Goal: Information Seeking & Learning: Learn about a topic

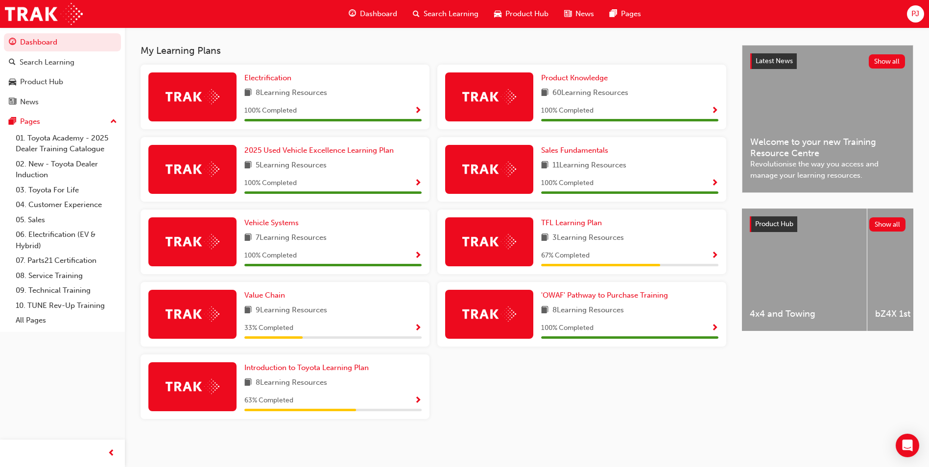
scroll to position [208, 0]
click at [505, 244] on img at bounding box center [489, 241] width 54 height 15
click at [577, 223] on span "TFL Learning Plan" at bounding box center [571, 222] width 61 height 9
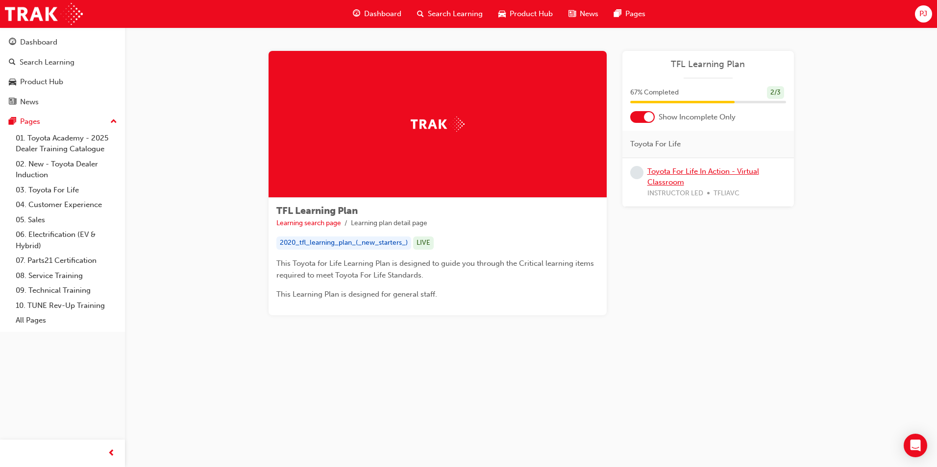
click at [670, 180] on link "Toyota For Life In Action - Virtual Classroom" at bounding box center [703, 177] width 112 height 20
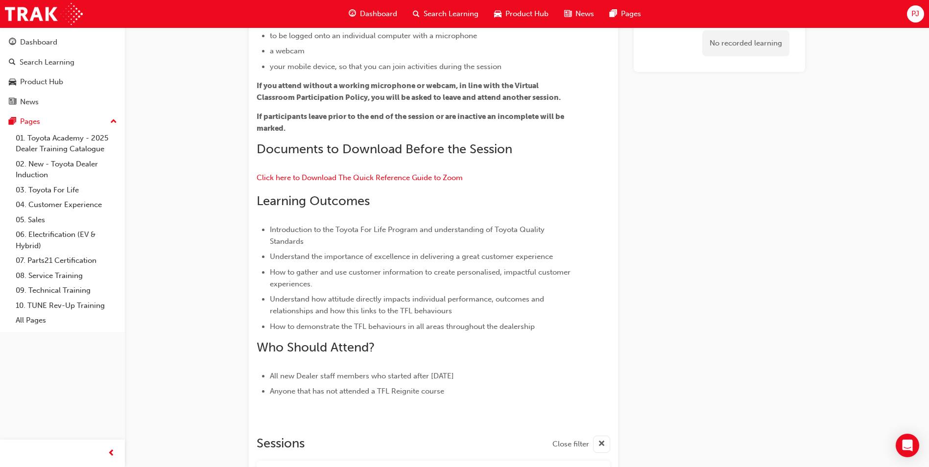
scroll to position [388, 0]
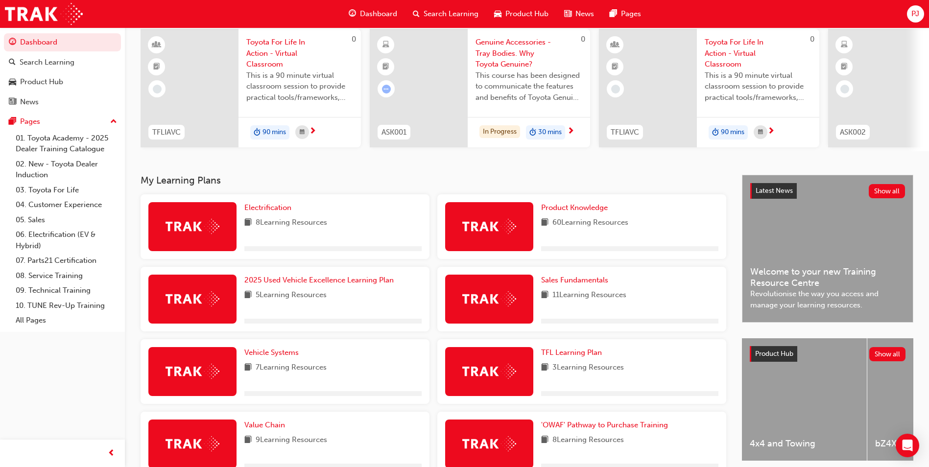
scroll to position [196, 0]
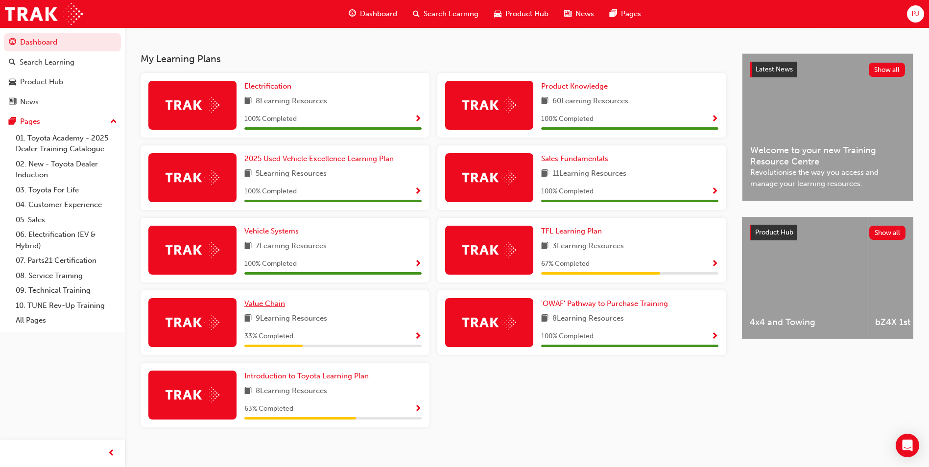
click at [263, 308] on span "Value Chain" at bounding box center [264, 303] width 41 height 9
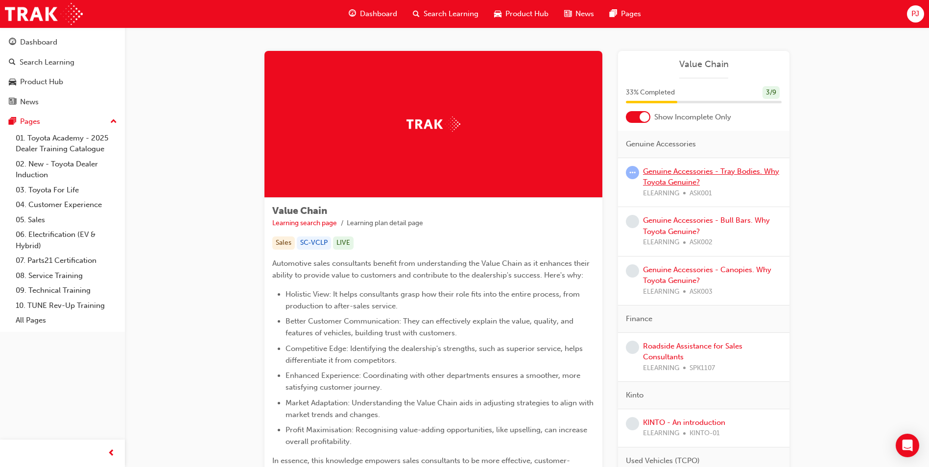
click at [682, 173] on link "Genuine Accessories - Tray Bodies. Why Toyota Genuine?" at bounding box center [711, 177] width 136 height 20
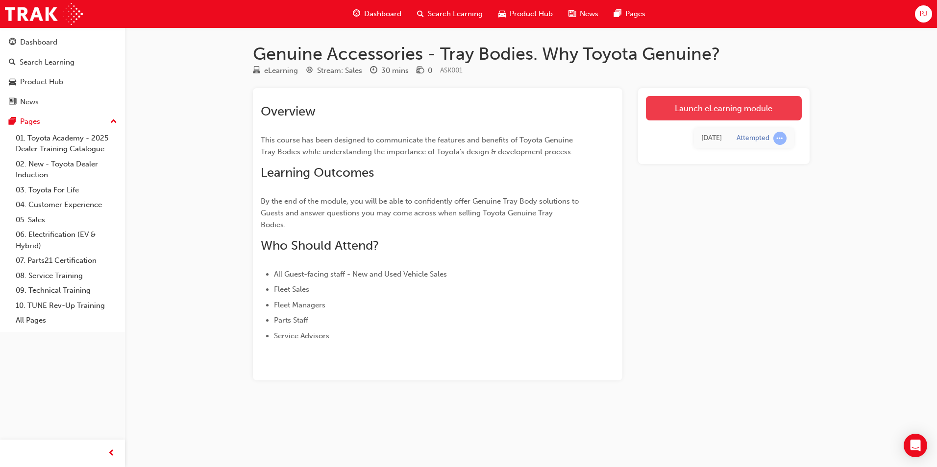
click at [713, 111] on link "Launch eLearning module" at bounding box center [724, 108] width 156 height 24
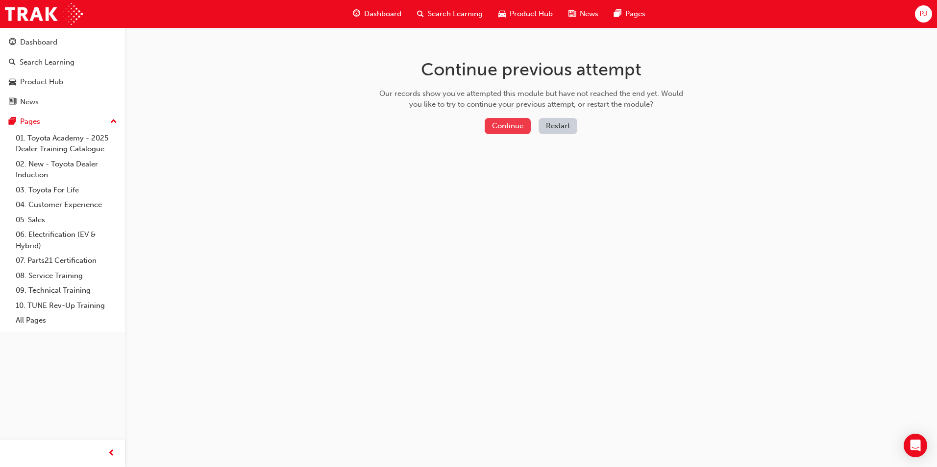
click at [505, 128] on button "Continue" at bounding box center [507, 126] width 46 height 16
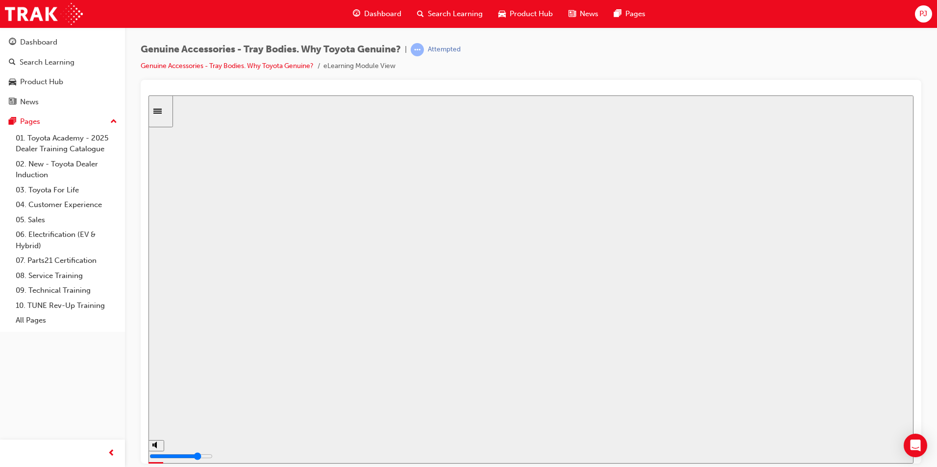
click at [186, 455] on button "Resume" at bounding box center [166, 461] width 37 height 12
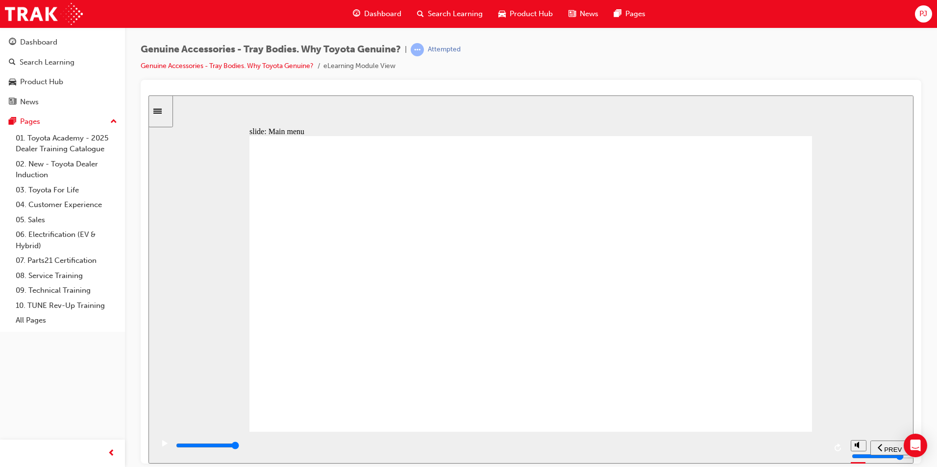
drag, startPoint x: 266, startPoint y: 291, endPoint x: 358, endPoint y: 271, distance: 93.7
click at [274, 291] on div "Let’s see… Rectangle 1 Rectangle 1 Rectangle 1 Rectangle 1 Group tick icon 1 Ov…" at bounding box center [530, 288] width 562 height 305
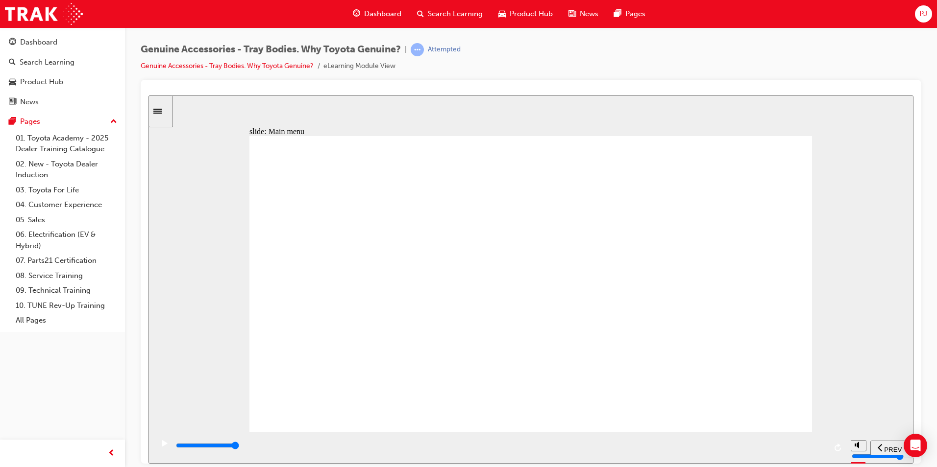
drag, startPoint x: 361, startPoint y: 206, endPoint x: 343, endPoint y: 242, distance: 40.3
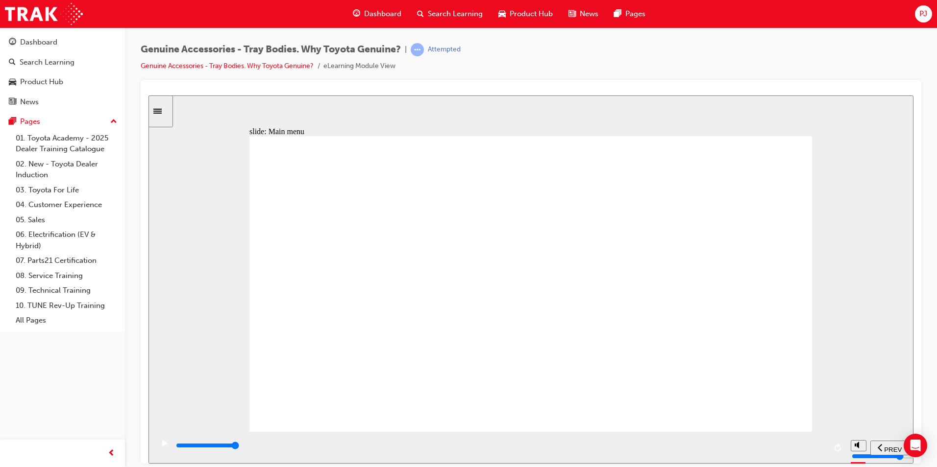
drag, startPoint x: 813, startPoint y: 245, endPoint x: 831, endPoint y: 251, distance: 19.5
click at [813, 245] on div "slide: Main menu Let’s see… Rectangle 1 Rectangle 1 Rectangle 1 Rectangle 1 Gro…" at bounding box center [530, 279] width 765 height 368
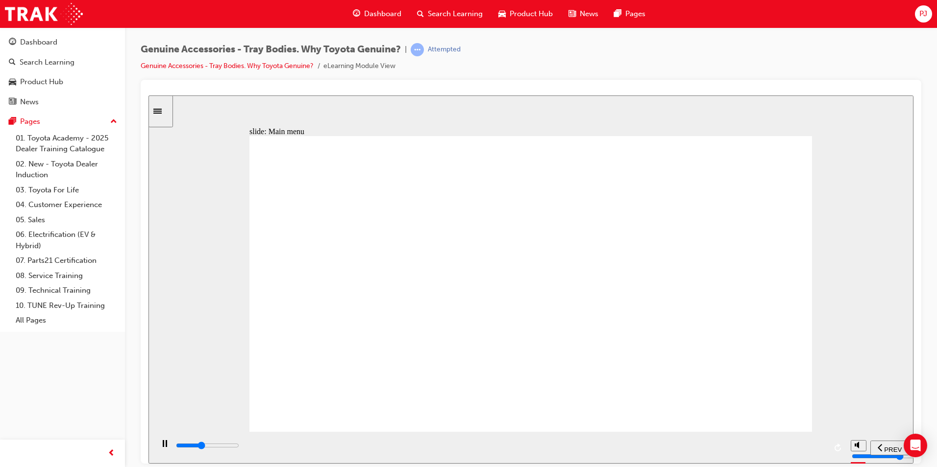
drag, startPoint x: 545, startPoint y: 301, endPoint x: 500, endPoint y: 308, distance: 45.6
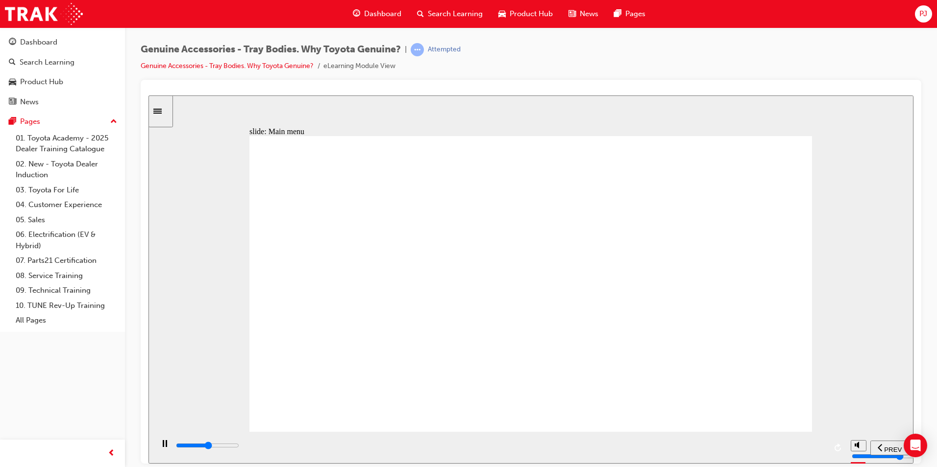
drag, startPoint x: 587, startPoint y: 342, endPoint x: 613, endPoint y: 337, distance: 25.9
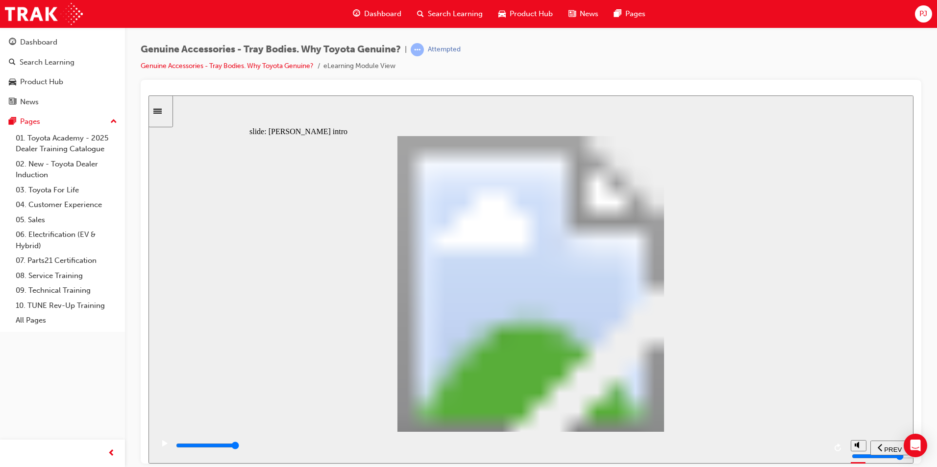
drag, startPoint x: 645, startPoint y: 326, endPoint x: 639, endPoint y: 338, distance: 13.4
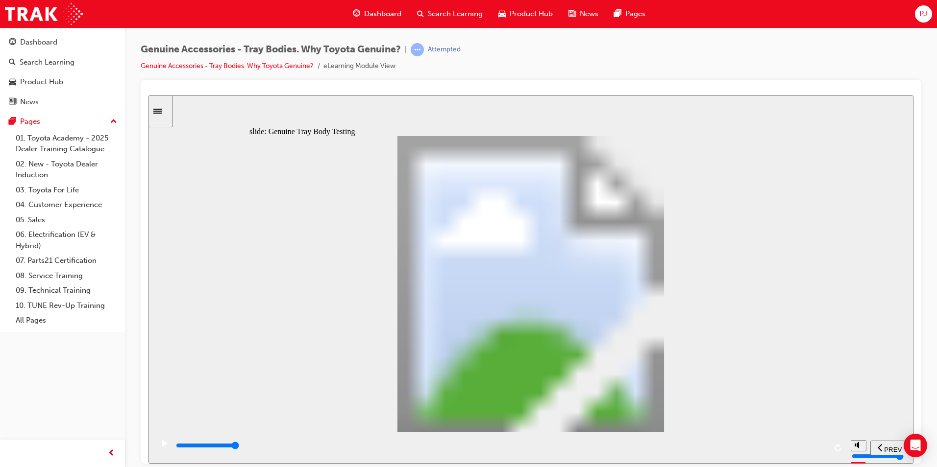
type input "19100"
type input "1"
type input "19100"
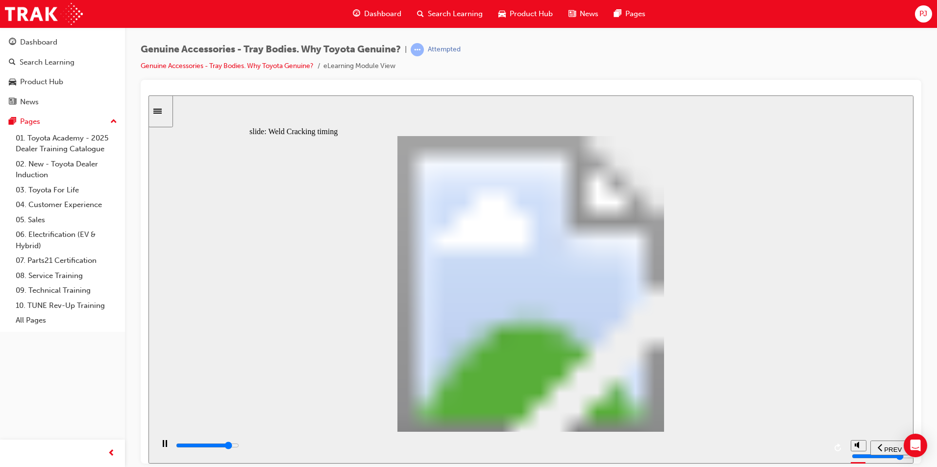
type input "2"
type input "19200"
type input "3"
type input "19400"
type input "4"
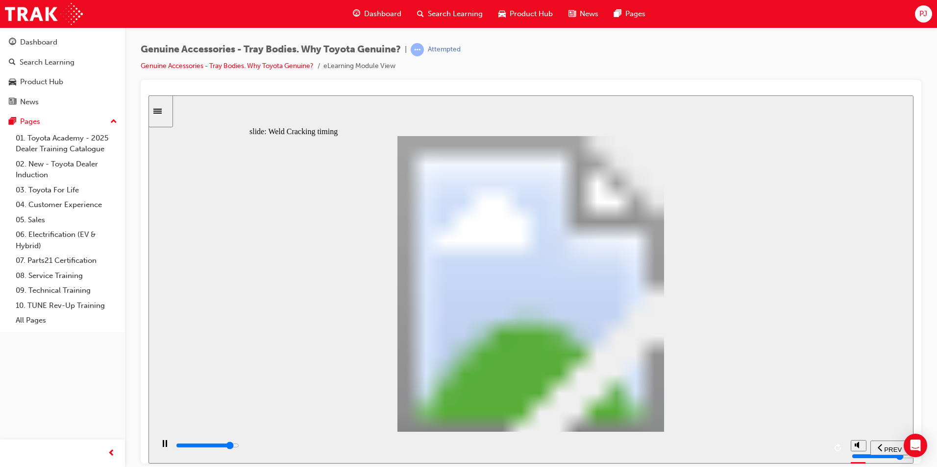
type input "19600"
type input "5"
type input "19600"
type input "6"
type input "19800"
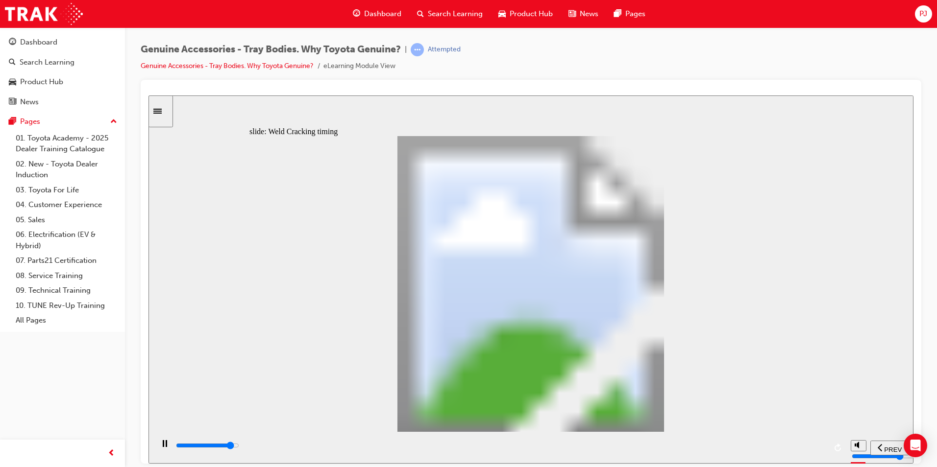
type input "7"
type input "20000"
type input "8"
type input "20300"
type input "9"
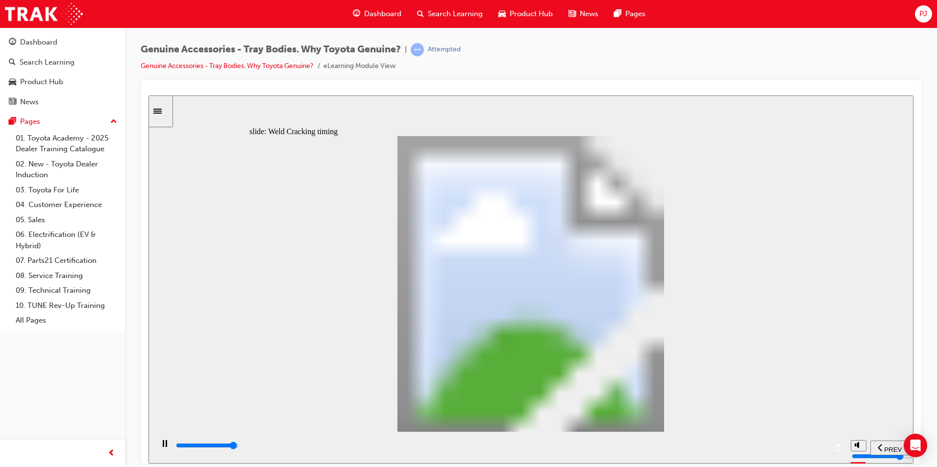
drag, startPoint x: 429, startPoint y: 339, endPoint x: 502, endPoint y: 353, distance: 73.8
type input "21700"
type input "10"
drag, startPoint x: 463, startPoint y: 345, endPoint x: 464, endPoint y: 356, distance: 11.3
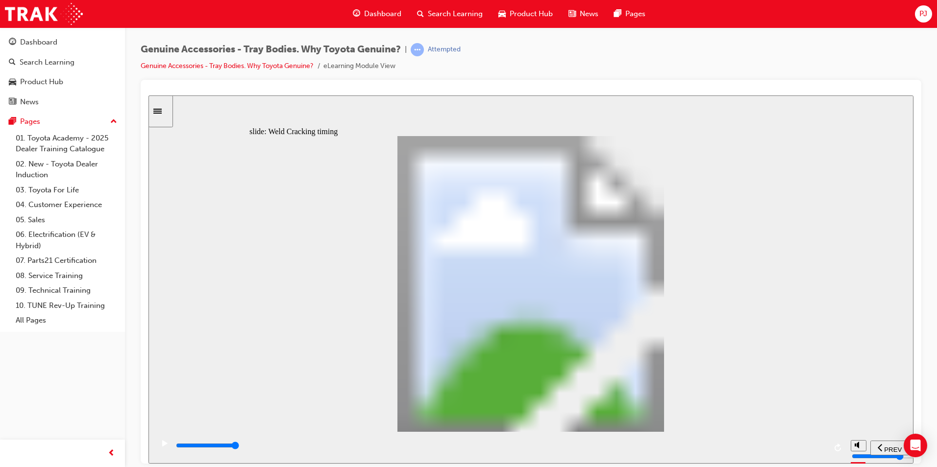
type input "6400"
type input "1"
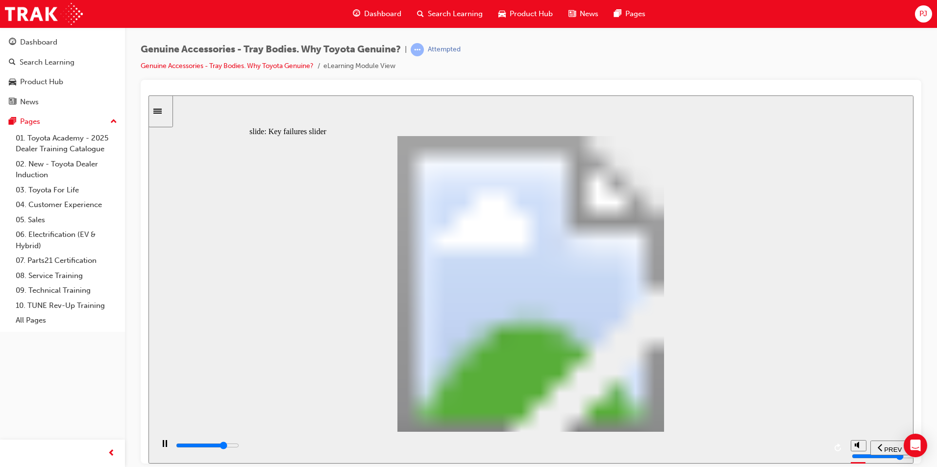
type input "6500"
type input "2"
type input "0"
type input "3"
drag, startPoint x: 276, startPoint y: 339, endPoint x: 604, endPoint y: 353, distance: 328.5
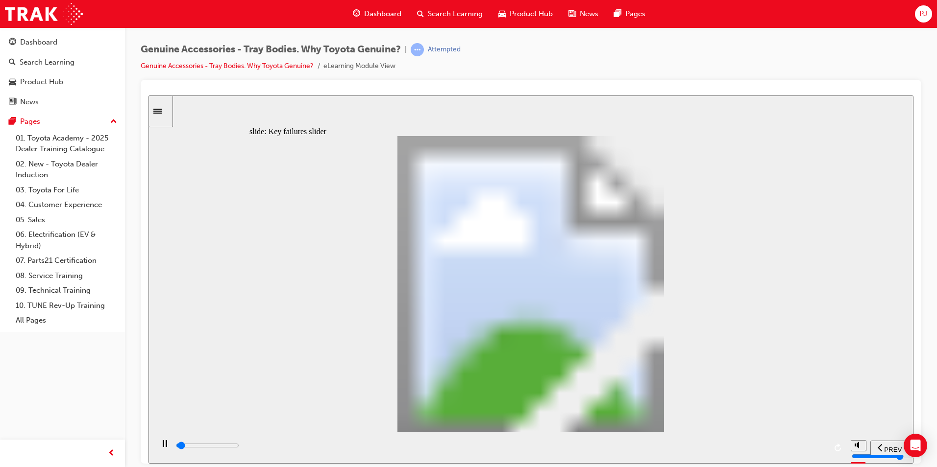
drag, startPoint x: 436, startPoint y: 345, endPoint x: 632, endPoint y: 339, distance: 196.5
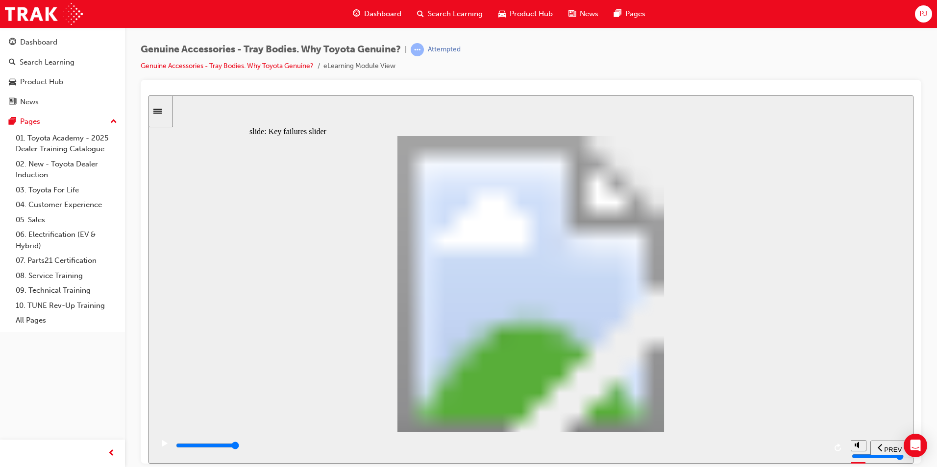
drag, startPoint x: 329, startPoint y: 403, endPoint x: 486, endPoint y: 416, distance: 158.3
drag, startPoint x: 500, startPoint y: 408, endPoint x: 529, endPoint y: 403, distance: 28.8
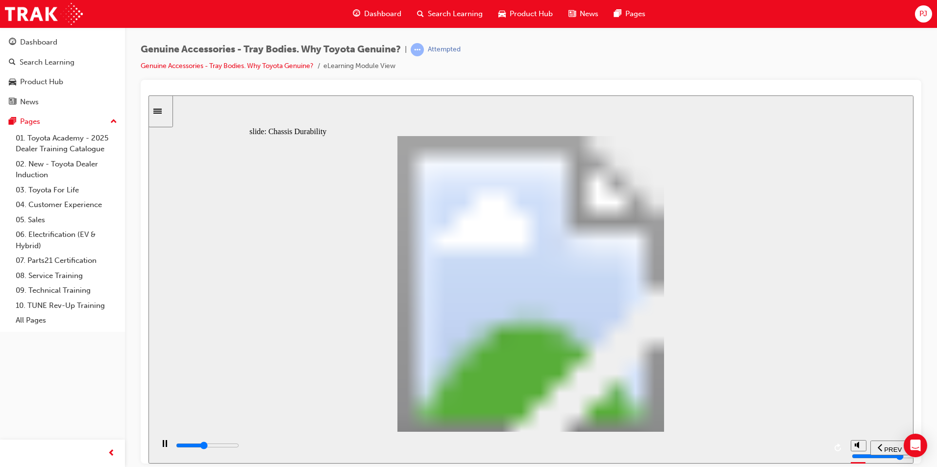
drag, startPoint x: 437, startPoint y: 398, endPoint x: 503, endPoint y: 386, distance: 66.3
drag, startPoint x: 534, startPoint y: 389, endPoint x: 555, endPoint y: 387, distance: 20.2
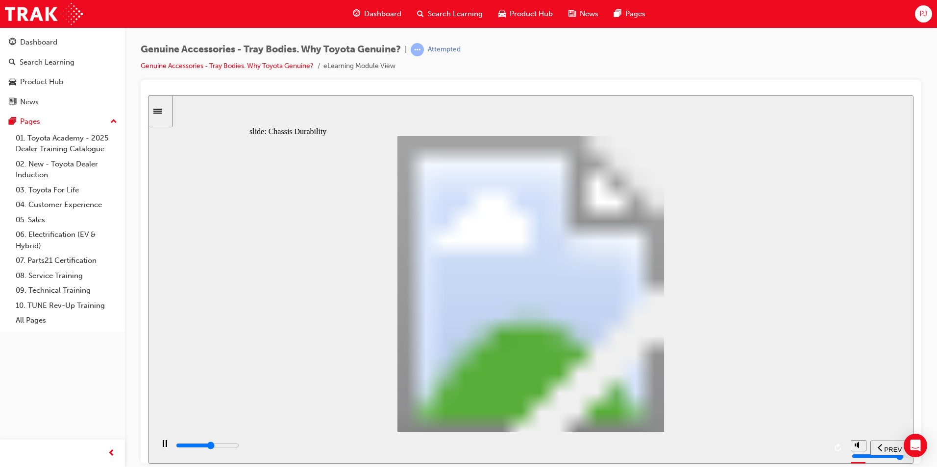
drag, startPoint x: 354, startPoint y: 316, endPoint x: 356, endPoint y: 331, distance: 14.4
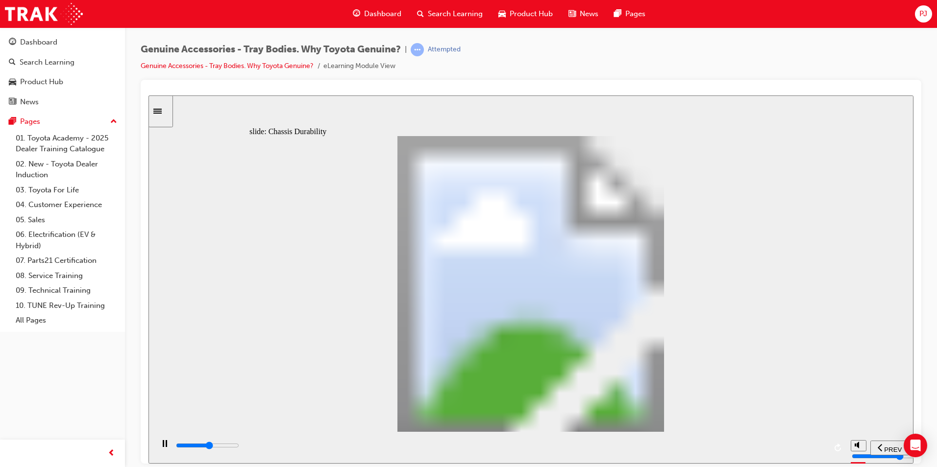
drag, startPoint x: 445, startPoint y: 336, endPoint x: 462, endPoint y: 335, distance: 17.2
drag, startPoint x: 720, startPoint y: 347, endPoint x: 730, endPoint y: 325, distance: 24.8
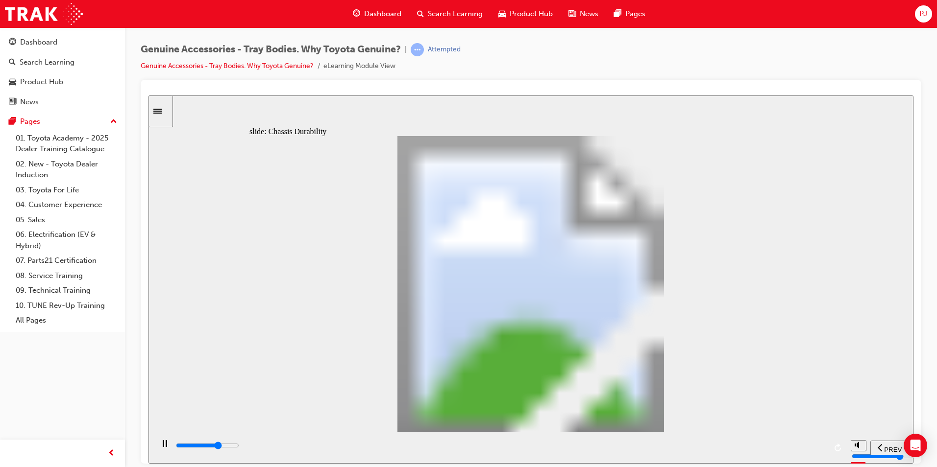
drag, startPoint x: 716, startPoint y: 335, endPoint x: 713, endPoint y: 340, distance: 6.8
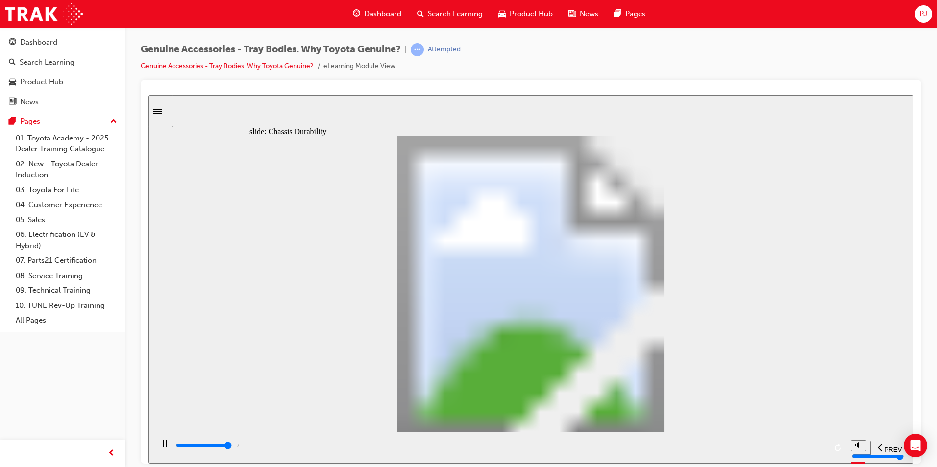
drag, startPoint x: 590, startPoint y: 297, endPoint x: 592, endPoint y: 291, distance: 6.5
drag, startPoint x: 638, startPoint y: 236, endPoint x: 631, endPoint y: 269, distance: 34.0
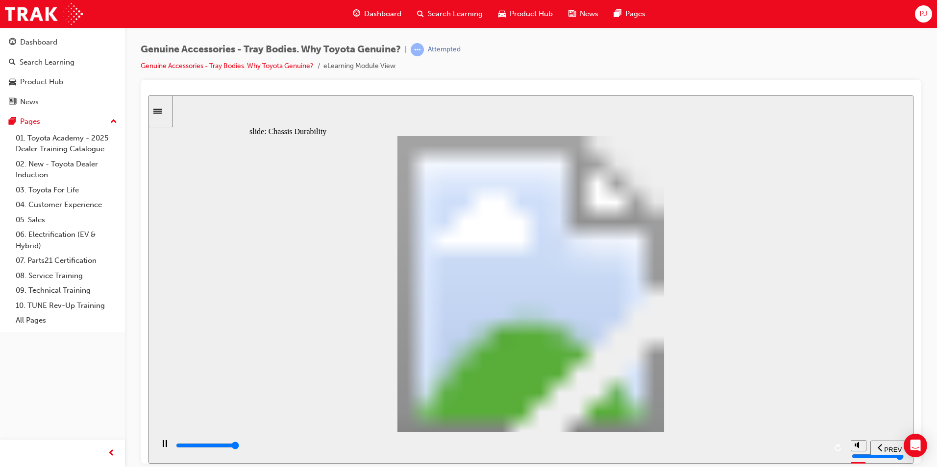
drag, startPoint x: 623, startPoint y: 271, endPoint x: 514, endPoint y: 304, distance: 113.5
drag, startPoint x: 436, startPoint y: 394, endPoint x: 475, endPoint y: 393, distance: 38.7
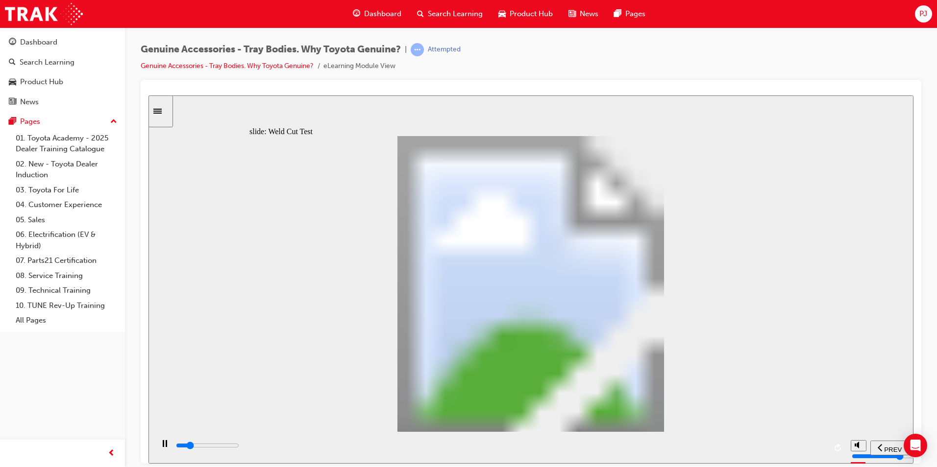
drag, startPoint x: 576, startPoint y: 391, endPoint x: 619, endPoint y: 393, distance: 42.7
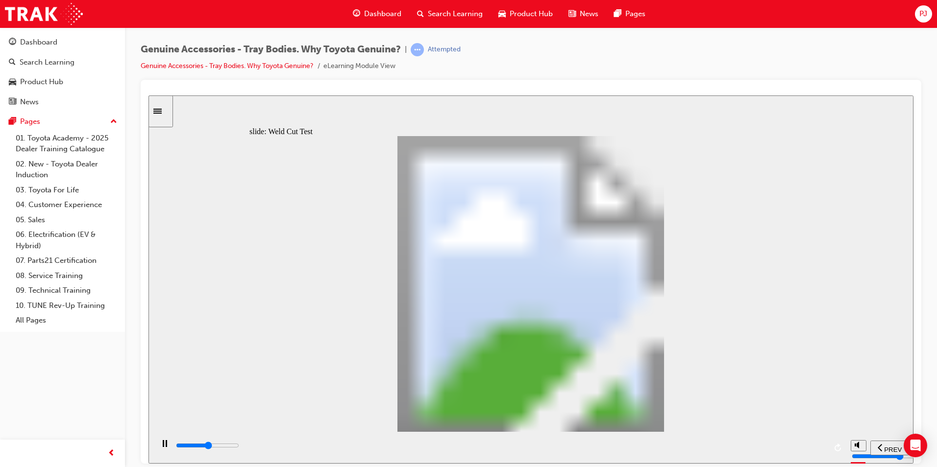
drag, startPoint x: 641, startPoint y: 392, endPoint x: 667, endPoint y: 392, distance: 26.5
drag, startPoint x: 596, startPoint y: 397, endPoint x: 527, endPoint y: 396, distance: 69.1
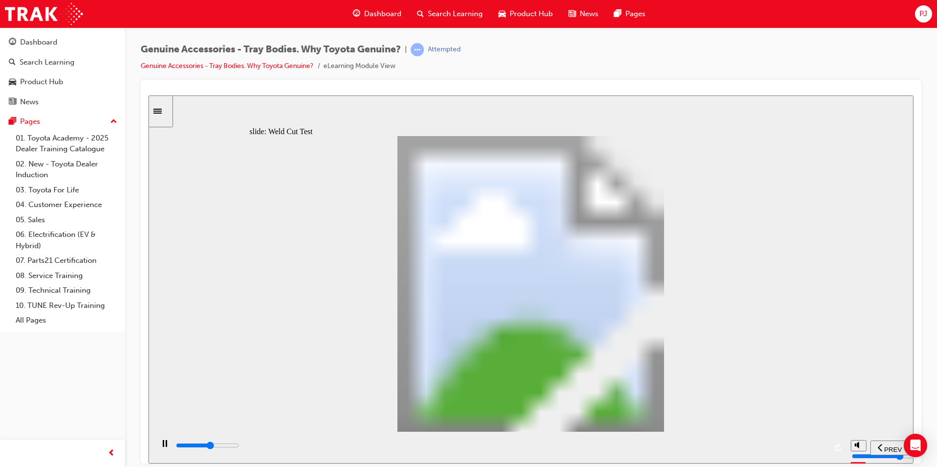
drag, startPoint x: 525, startPoint y: 396, endPoint x: 501, endPoint y: 398, distance: 24.5
drag, startPoint x: 502, startPoint y: 380, endPoint x: 517, endPoint y: 340, distance: 42.5
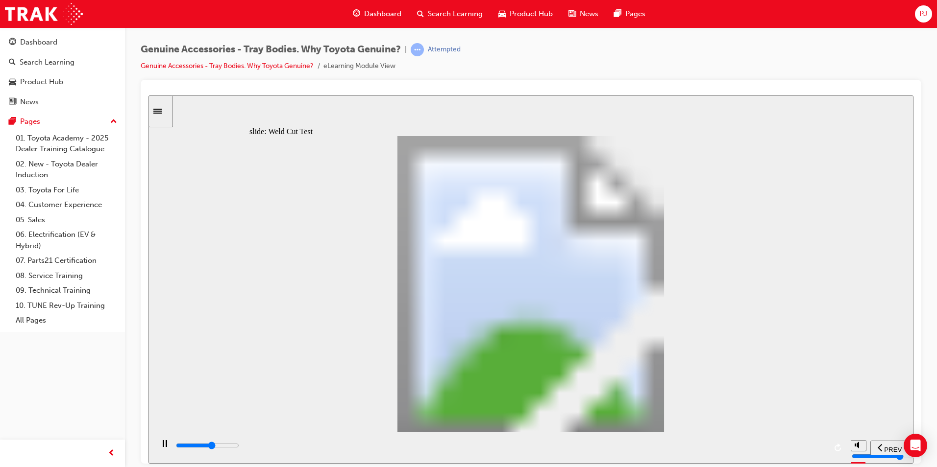
drag, startPoint x: 523, startPoint y: 319, endPoint x: 545, endPoint y: 301, distance: 28.9
drag, startPoint x: 545, startPoint y: 301, endPoint x: 620, endPoint y: 247, distance: 92.2
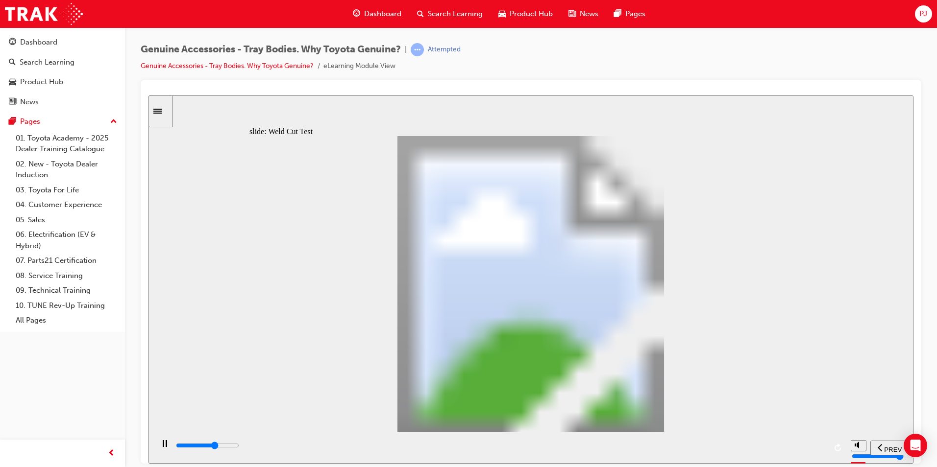
drag, startPoint x: 619, startPoint y: 303, endPoint x: 610, endPoint y: 336, distance: 33.5
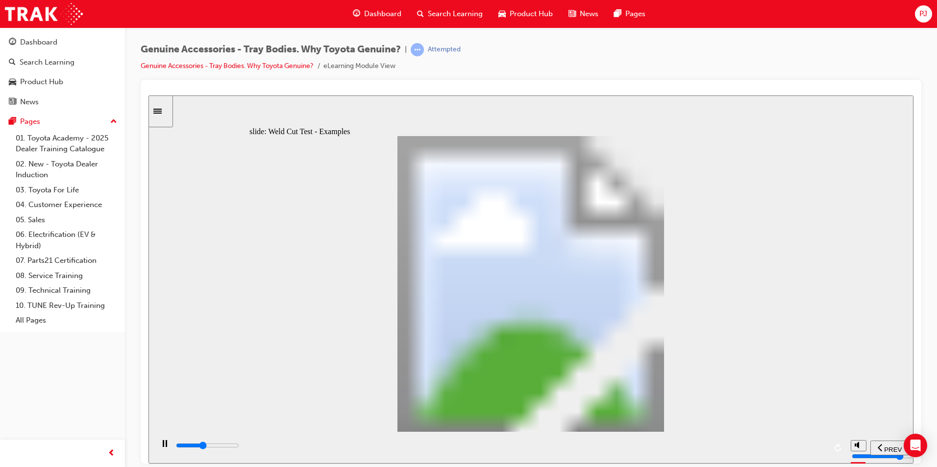
drag, startPoint x: 613, startPoint y: 369, endPoint x: 618, endPoint y: 372, distance: 6.1
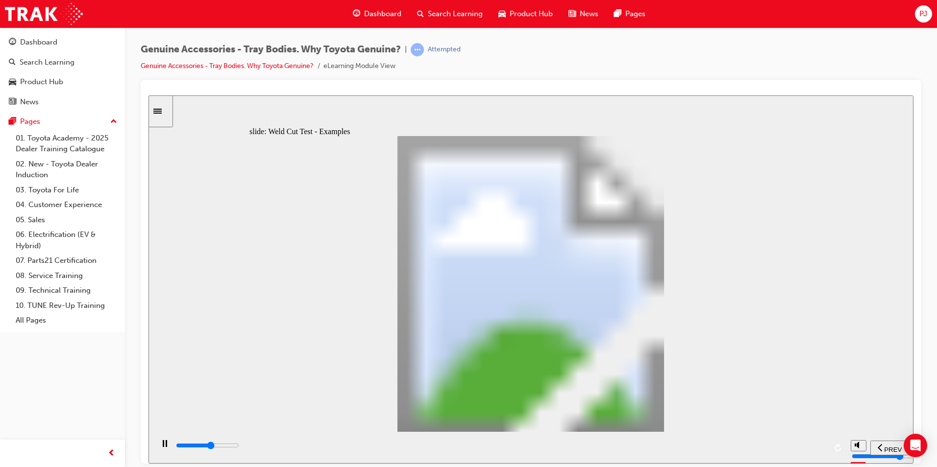
drag, startPoint x: 566, startPoint y: 273, endPoint x: 637, endPoint y: 261, distance: 72.2
drag, startPoint x: 763, startPoint y: 380, endPoint x: 737, endPoint y: 379, distance: 26.0
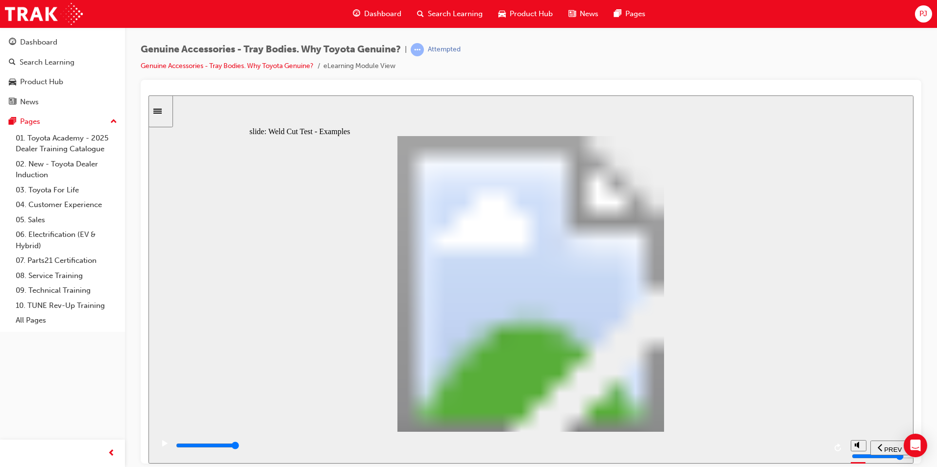
drag, startPoint x: 546, startPoint y: 337, endPoint x: 527, endPoint y: 334, distance: 19.7
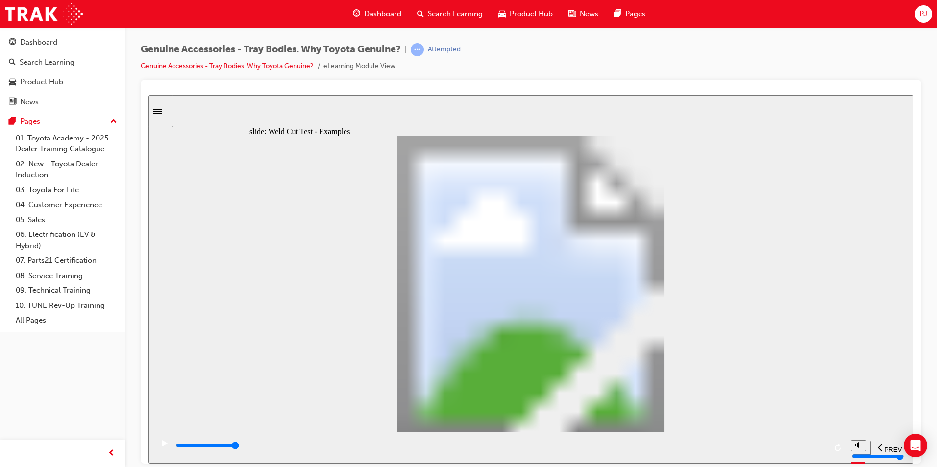
drag, startPoint x: 465, startPoint y: 330, endPoint x: 371, endPoint y: 339, distance: 94.5
drag, startPoint x: 348, startPoint y: 341, endPoint x: 301, endPoint y: 332, distance: 47.8
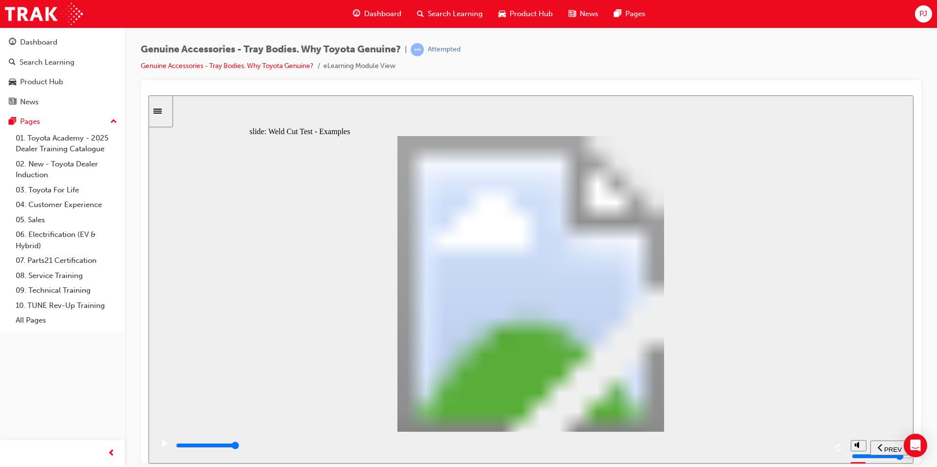
drag, startPoint x: 265, startPoint y: 250, endPoint x: 283, endPoint y: 221, distance: 34.4
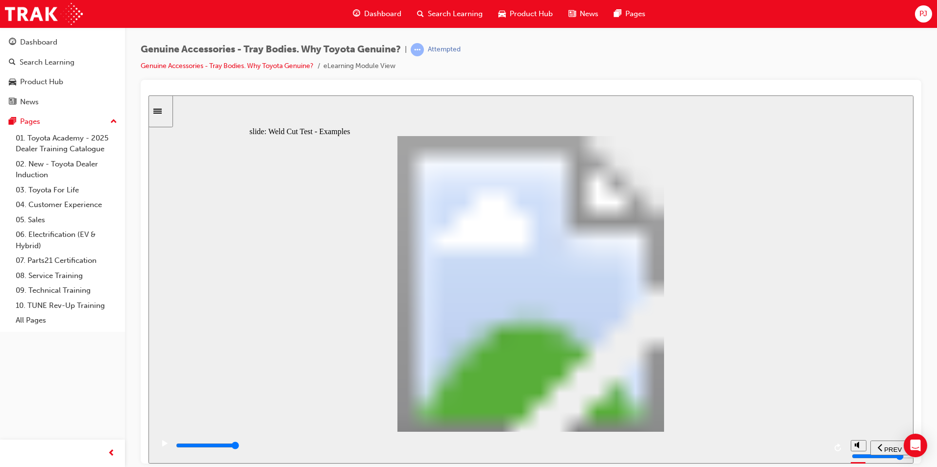
drag, startPoint x: 353, startPoint y: 343, endPoint x: 500, endPoint y: 364, distance: 148.5
drag, startPoint x: 825, startPoint y: 346, endPoint x: 833, endPoint y: 281, distance: 65.1
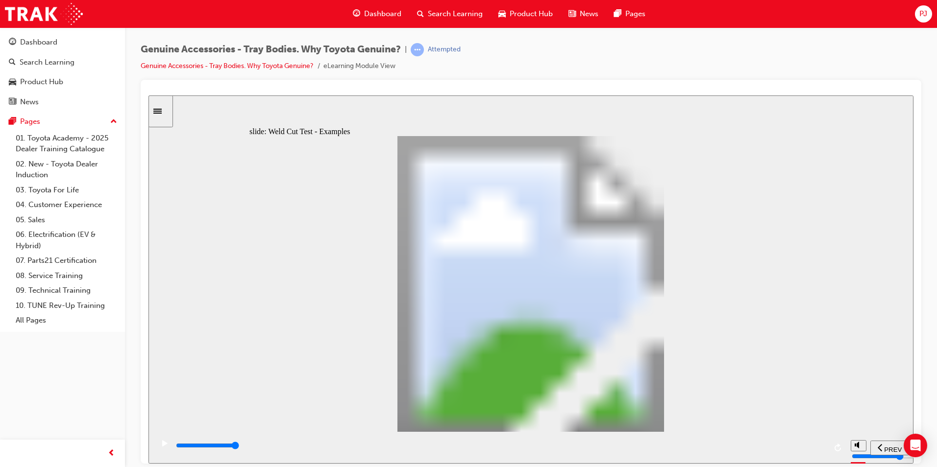
click at [833, 341] on div "slide: Weld Cut Test - Examples Rectangle 1 Click the 2 highlighted welds for m…" at bounding box center [530, 279] width 765 height 368
drag, startPoint x: 747, startPoint y: 194, endPoint x: 730, endPoint y: 225, distance: 35.5
drag, startPoint x: 730, startPoint y: 225, endPoint x: 728, endPoint y: 232, distance: 7.0
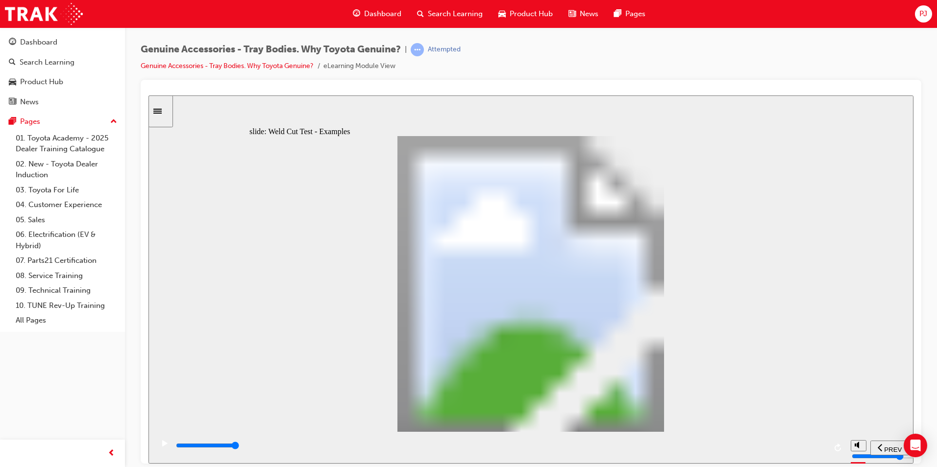
drag, startPoint x: 728, startPoint y: 244, endPoint x: 728, endPoint y: 259, distance: 14.7
drag, startPoint x: 728, startPoint y: 259, endPoint x: 726, endPoint y: 275, distance: 15.8
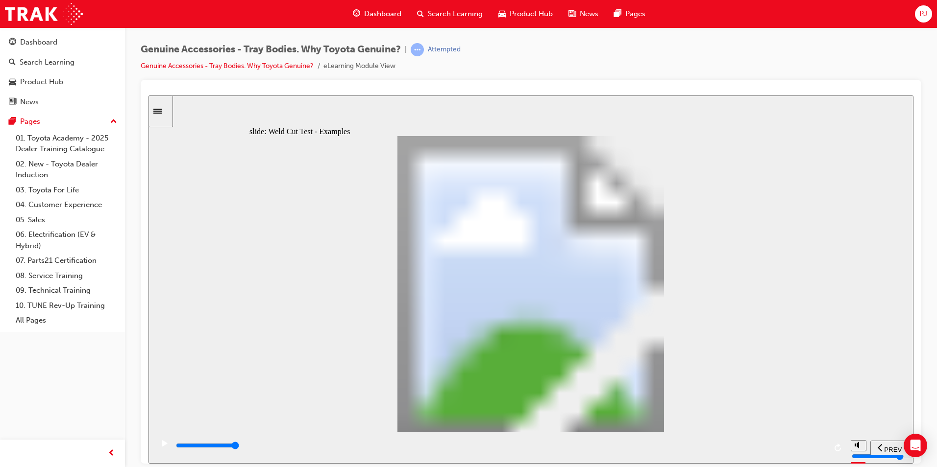
drag, startPoint x: 532, startPoint y: 345, endPoint x: 520, endPoint y: 346, distance: 11.8
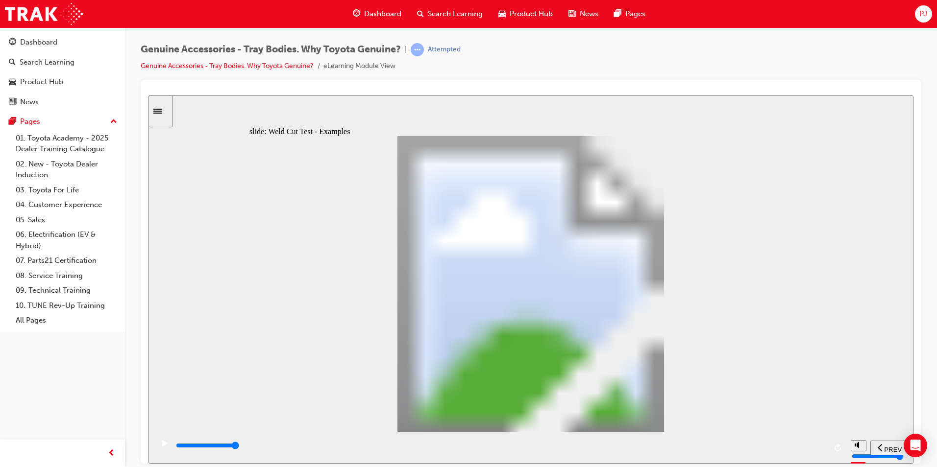
drag, startPoint x: 502, startPoint y: 251, endPoint x: 543, endPoint y: 233, distance: 44.5
drag, startPoint x: 573, startPoint y: 218, endPoint x: 660, endPoint y: 224, distance: 87.4
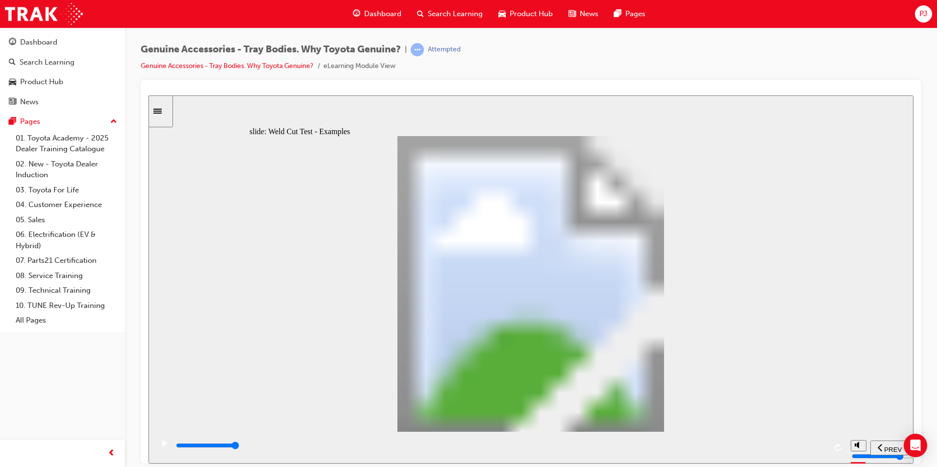
drag, startPoint x: 660, startPoint y: 224, endPoint x: 642, endPoint y: 258, distance: 38.2
drag, startPoint x: 604, startPoint y: 270, endPoint x: 524, endPoint y: 297, distance: 84.4
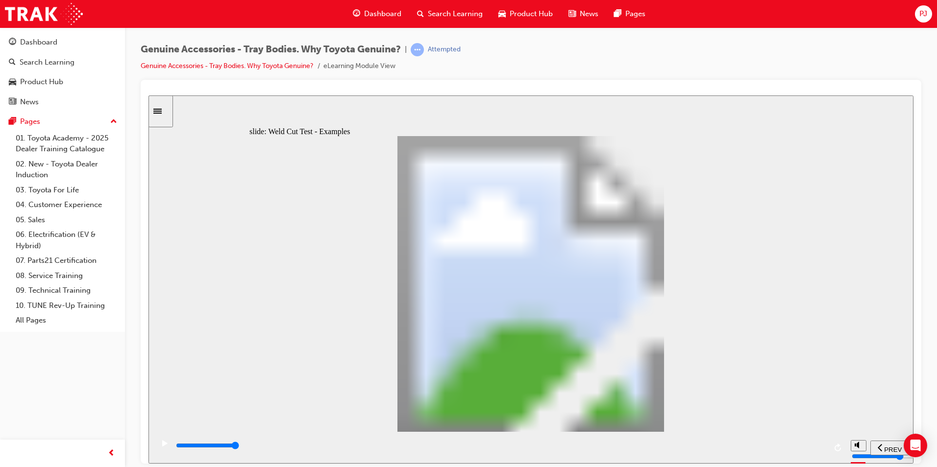
drag, startPoint x: 498, startPoint y: 340, endPoint x: 518, endPoint y: 344, distance: 20.5
drag, startPoint x: 522, startPoint y: 344, endPoint x: 609, endPoint y: 340, distance: 87.8
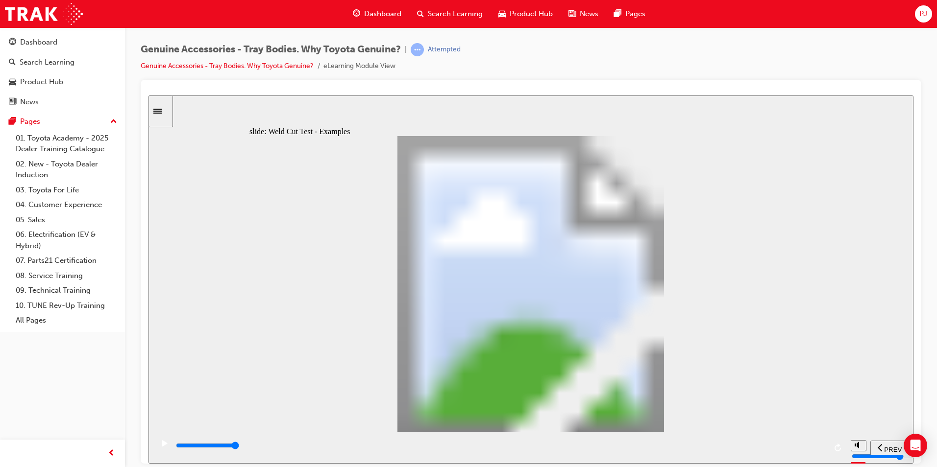
drag, startPoint x: 609, startPoint y: 340, endPoint x: 666, endPoint y: 337, distance: 56.9
drag, startPoint x: 666, startPoint y: 337, endPoint x: 695, endPoint y: 324, distance: 31.6
drag, startPoint x: 695, startPoint y: 324, endPoint x: 706, endPoint y: 316, distance: 13.7
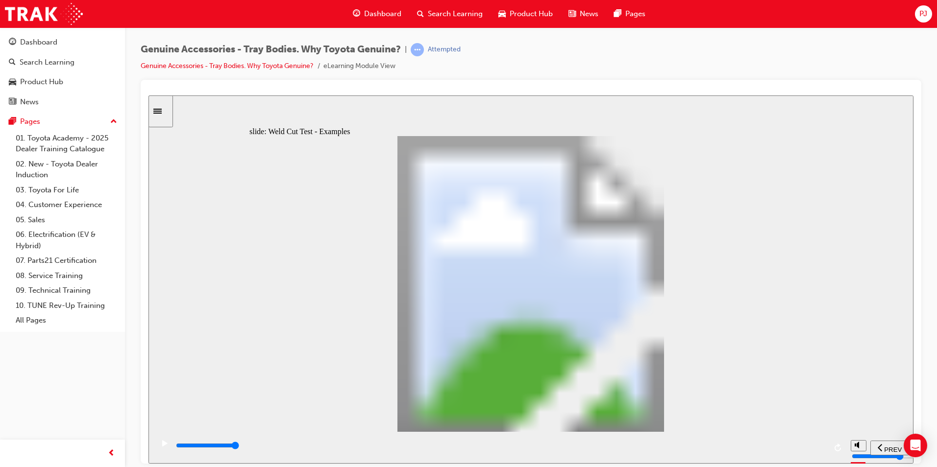
drag, startPoint x: 758, startPoint y: 189, endPoint x: 762, endPoint y: 185, distance: 5.5
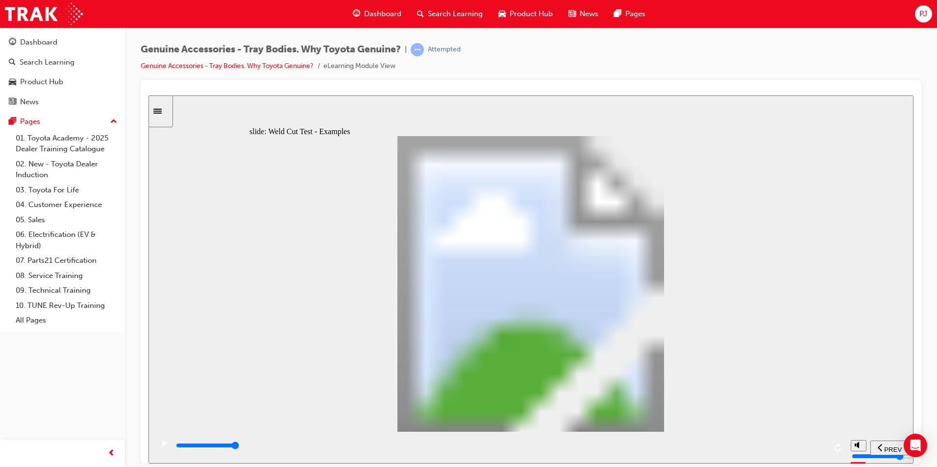
drag
drag, startPoint x: 743, startPoint y: 260, endPoint x: 743, endPoint y: 273, distance: 13.2
drag, startPoint x: 743, startPoint y: 273, endPoint x: 734, endPoint y: 291, distance: 20.2
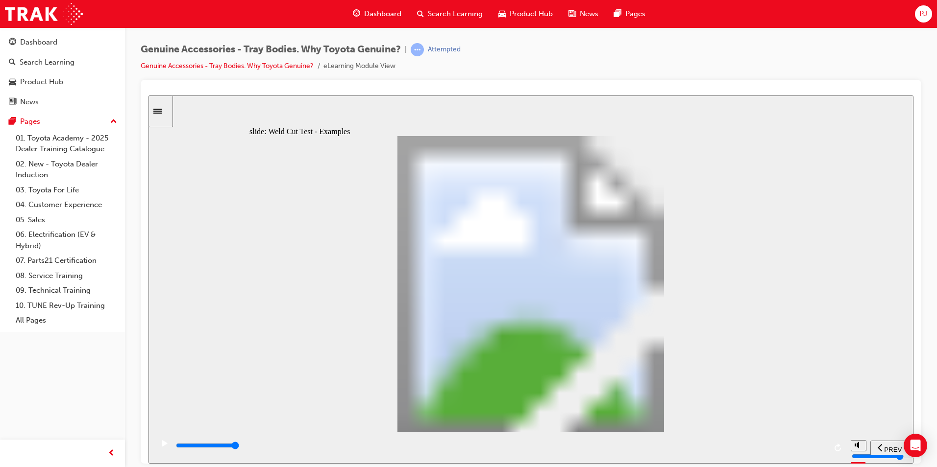
drag, startPoint x: 709, startPoint y: 310, endPoint x: 692, endPoint y: 311, distance: 17.7
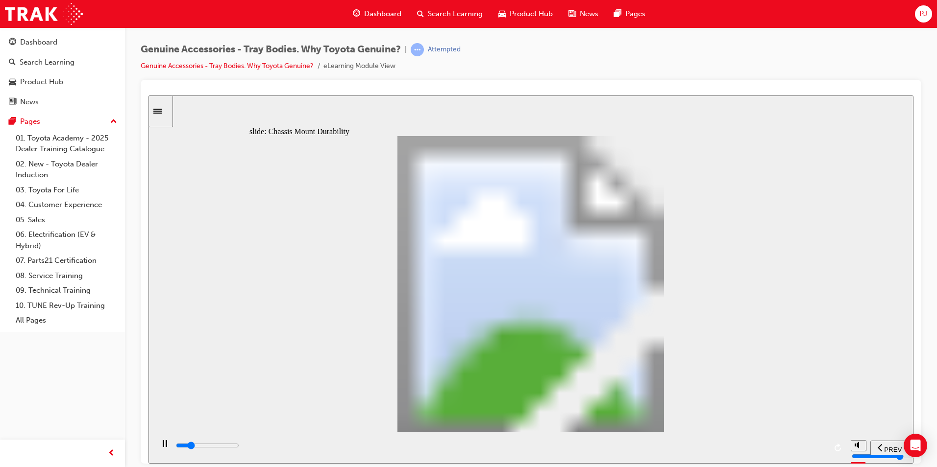
type input "8600"
